Goal: Information Seeking & Learning: Learn about a topic

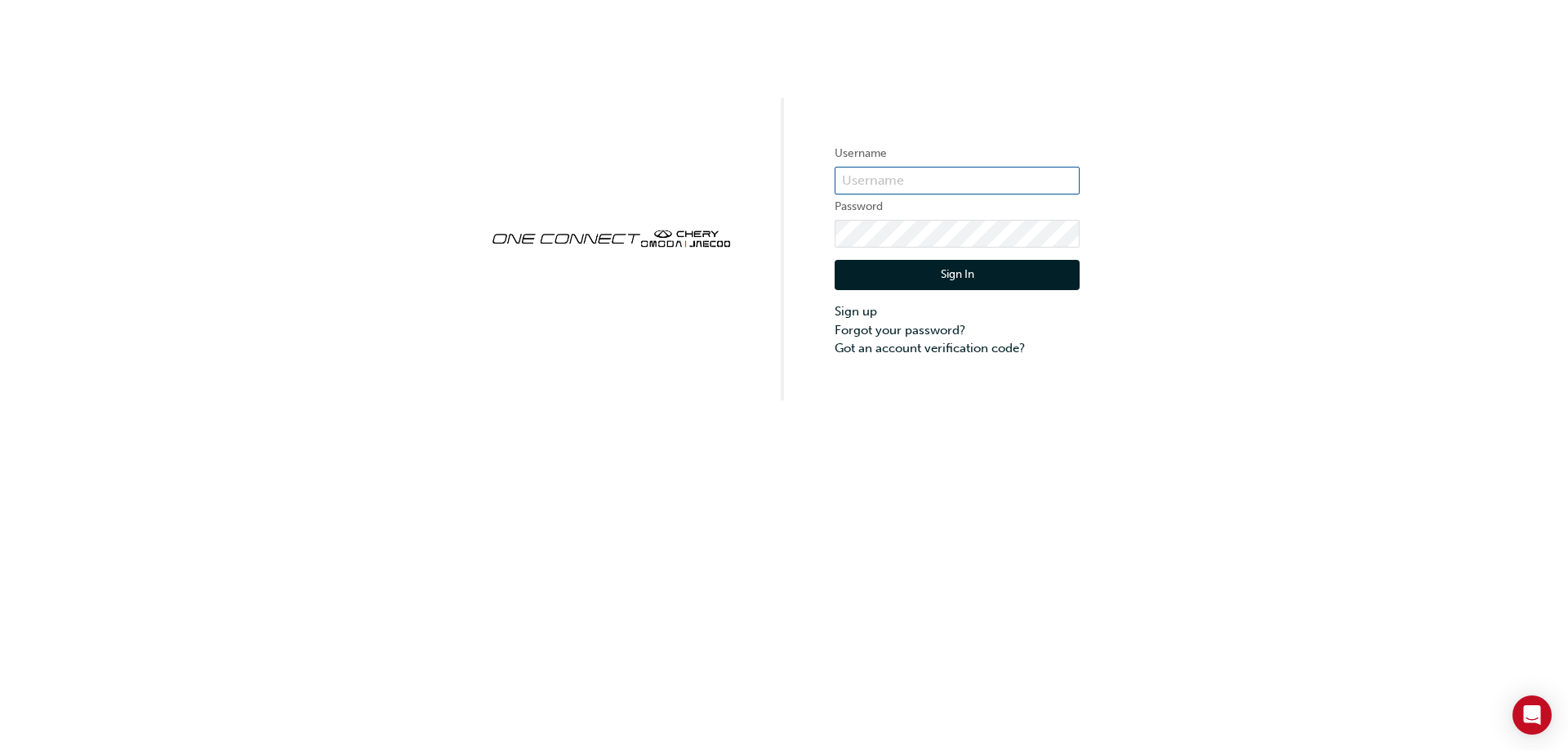
type input "CHAU0744"
click at [903, 268] on button "Sign In" at bounding box center [957, 276] width 245 height 31
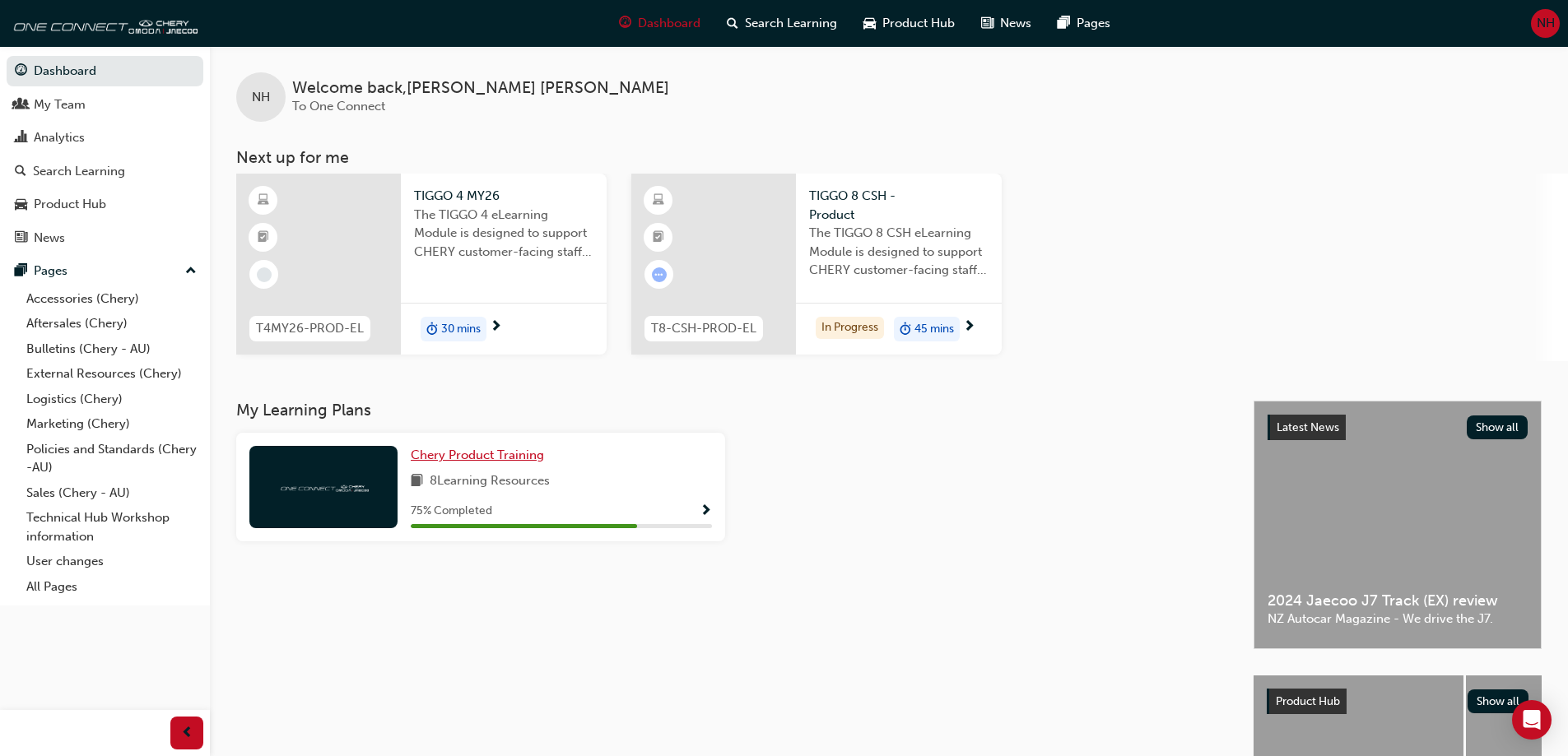
click at [498, 455] on span "Chery Product Training" at bounding box center [477, 454] width 133 height 15
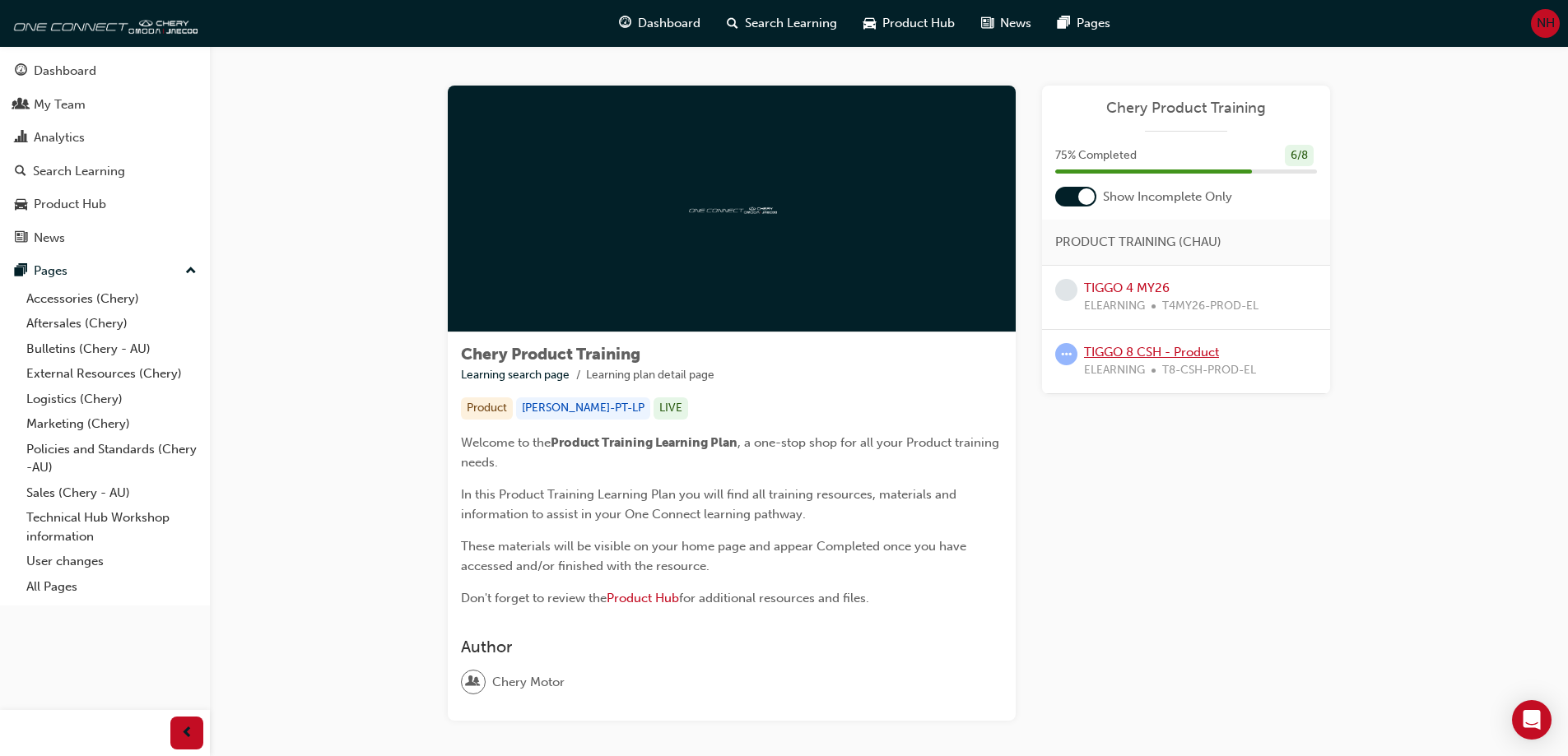
click at [1100, 350] on link "TIGGO 8 CSH - Product" at bounding box center [1151, 352] width 135 height 15
